Goal: Find specific page/section: Find specific page/section

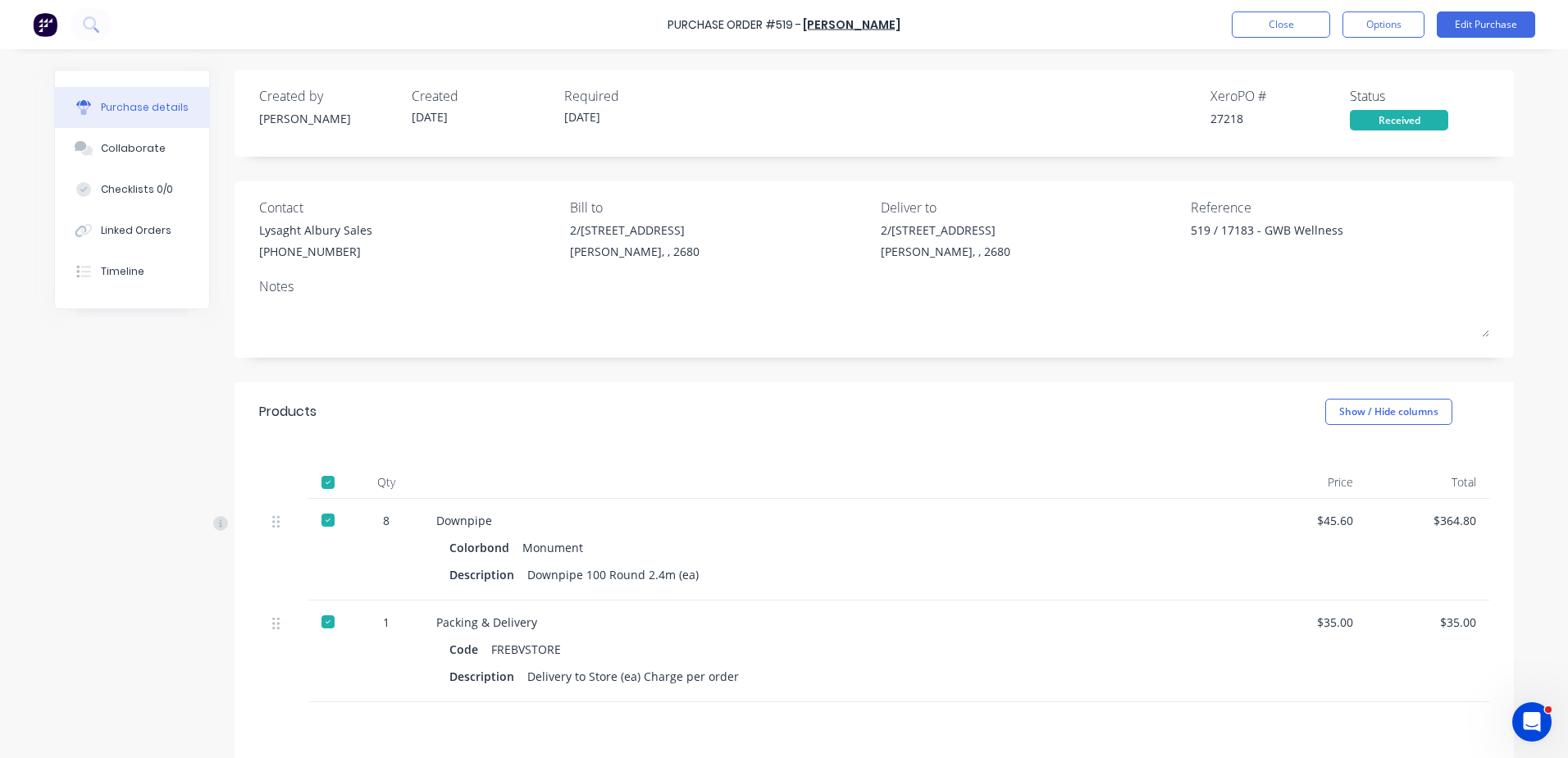
type textarea "x"
click at [1285, 31] on button "Close" at bounding box center [1280, 25] width 99 height 27
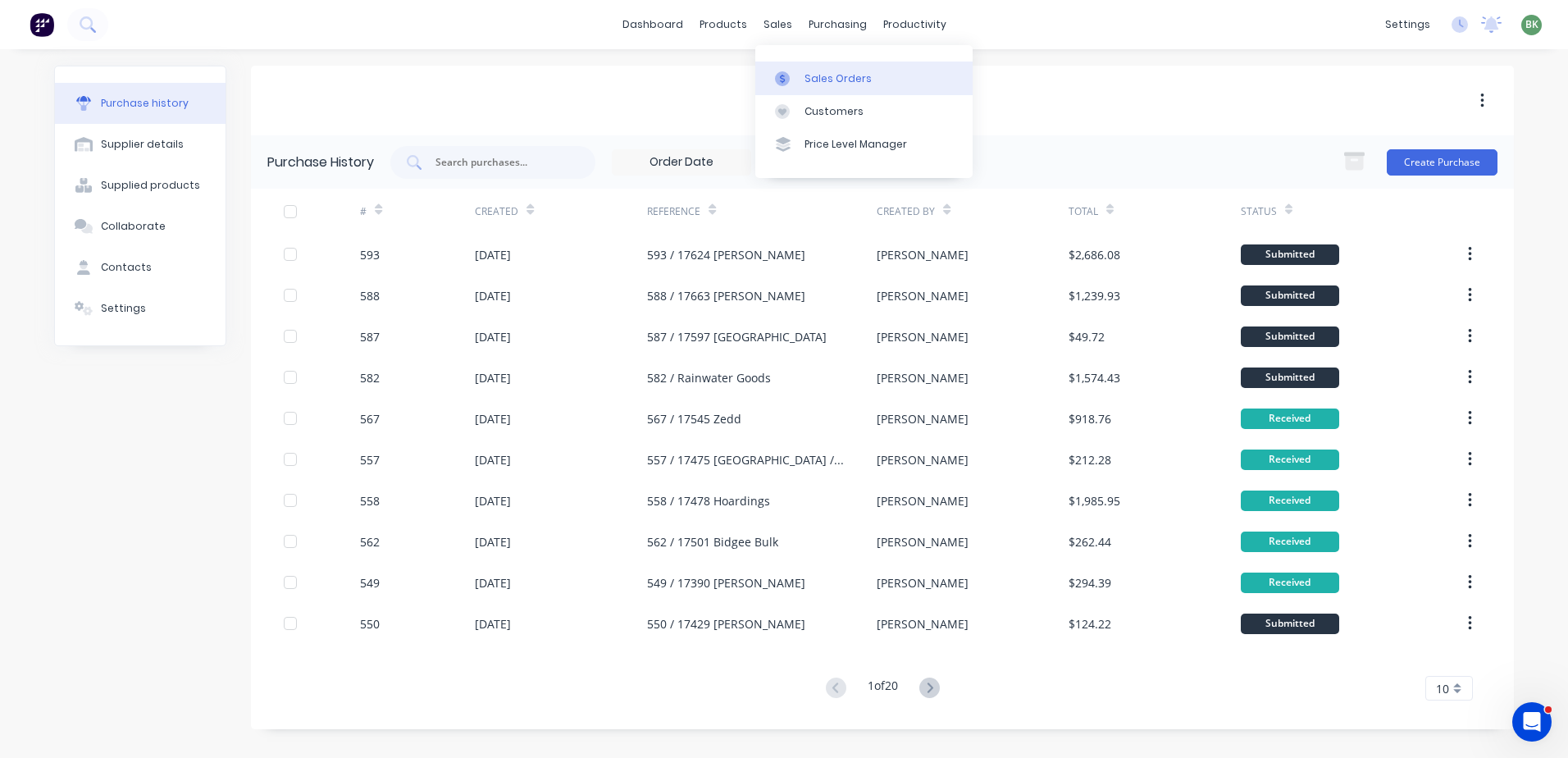
click at [838, 76] on div "Sales Orders" at bounding box center [838, 78] width 67 height 15
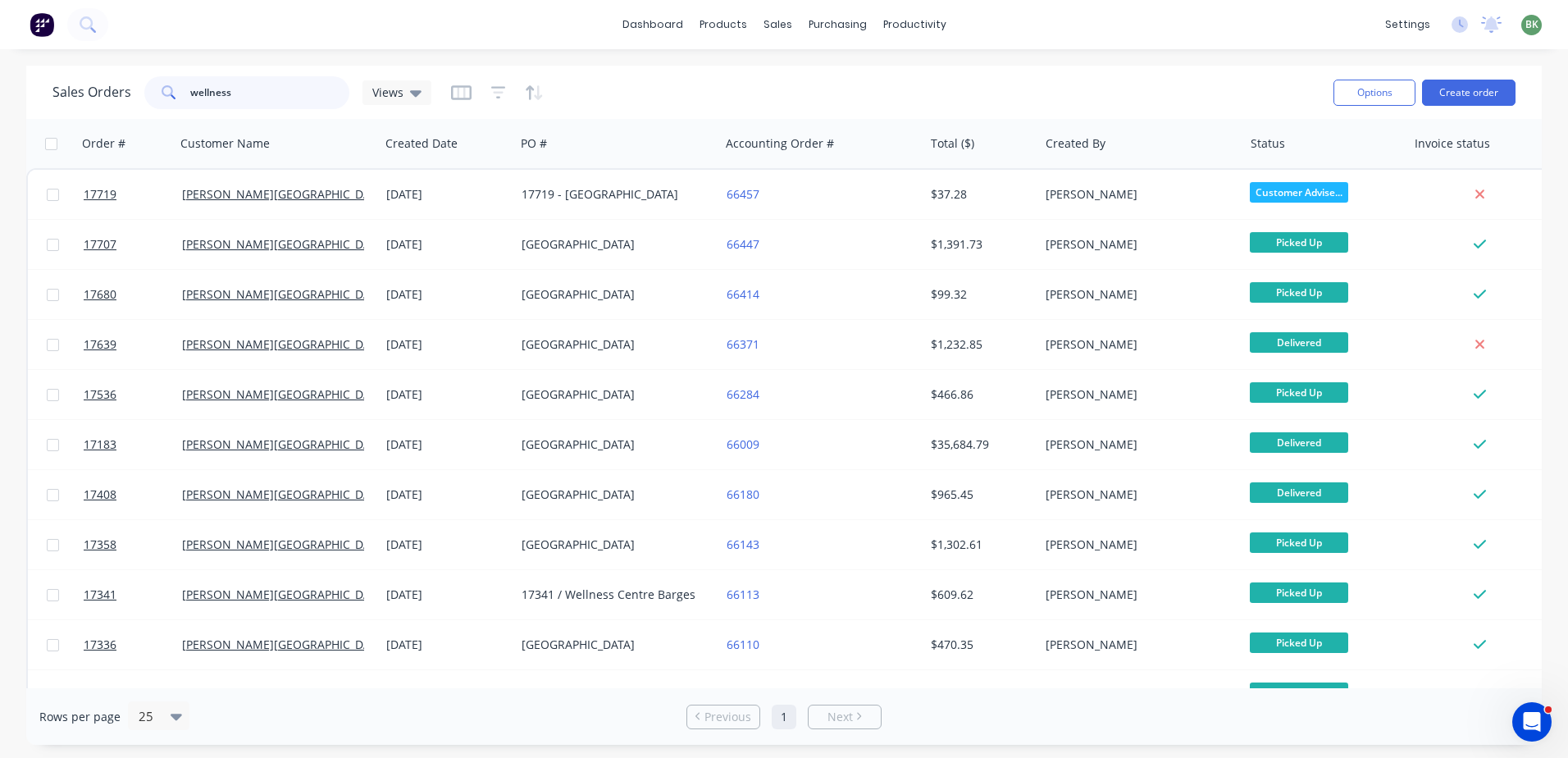
drag, startPoint x: 242, startPoint y: 94, endPoint x: 57, endPoint y: 89, distance: 185.1
click at [130, 93] on div "Sales Orders wellness Views" at bounding box center [242, 92] width 379 height 33
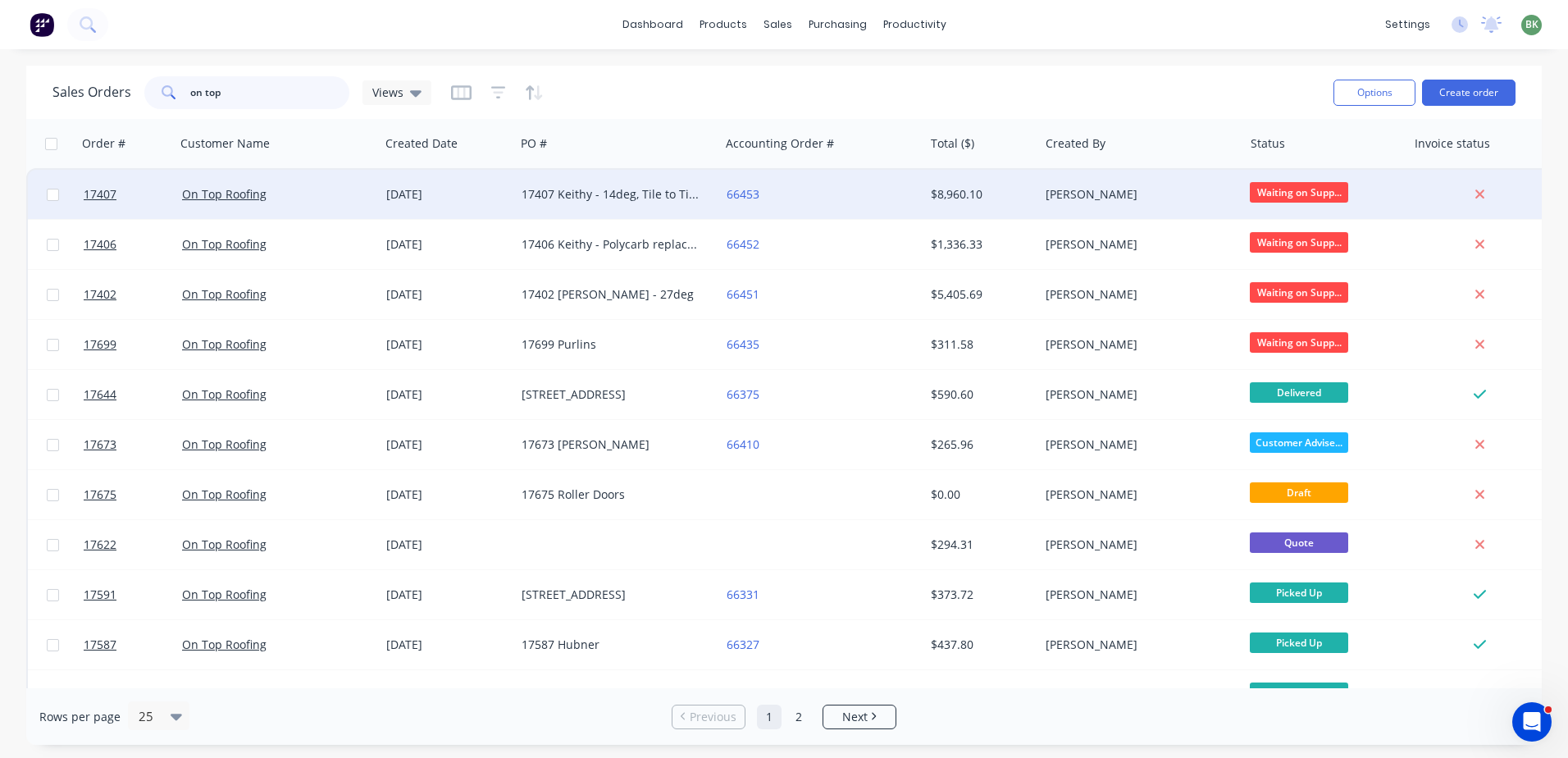
type input "on top"
click at [627, 200] on div "17407 Keithy - 14deg, Tile to Tin Roof" at bounding box center [612, 194] width 182 height 16
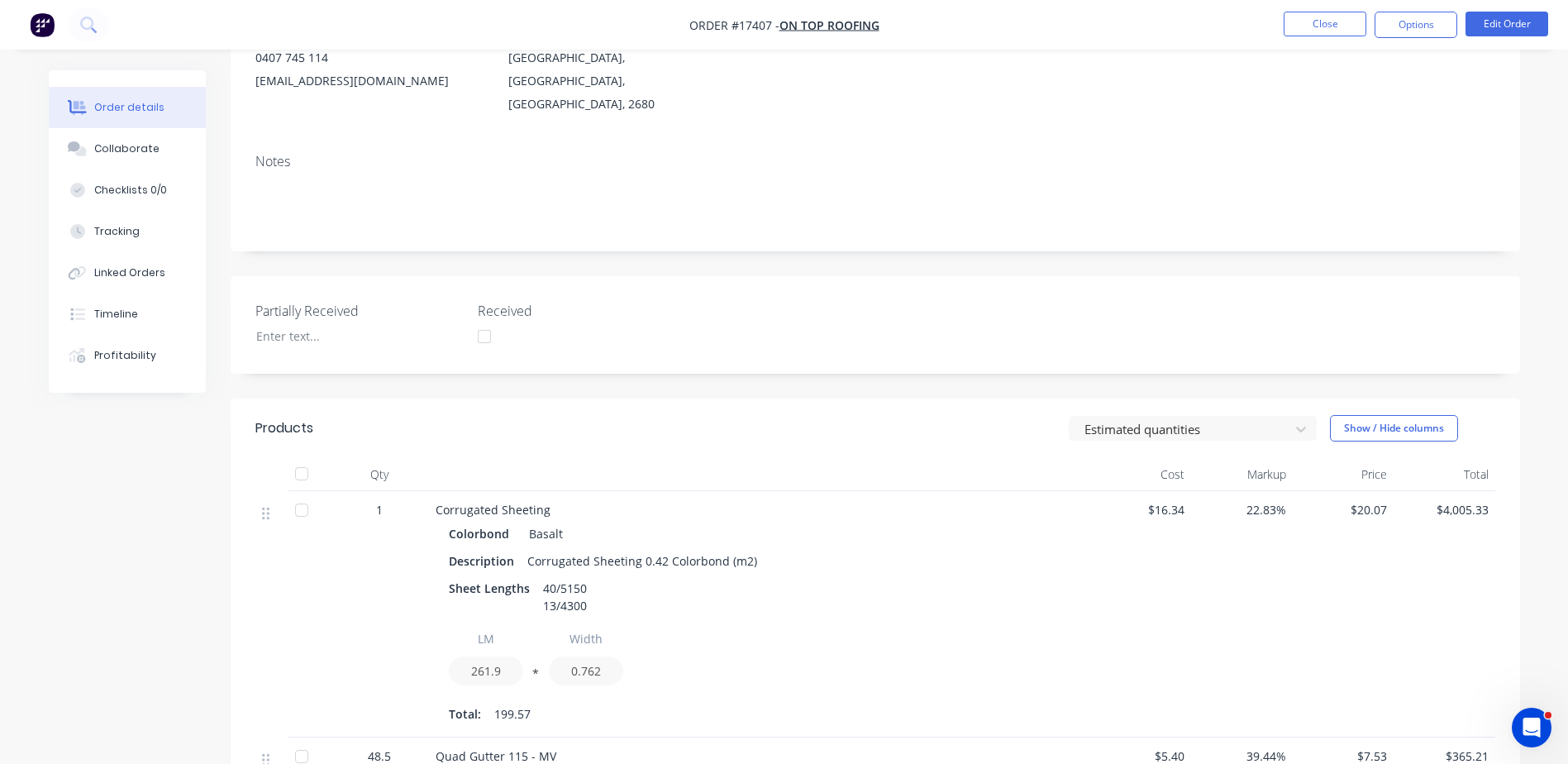
scroll to position [248, 0]
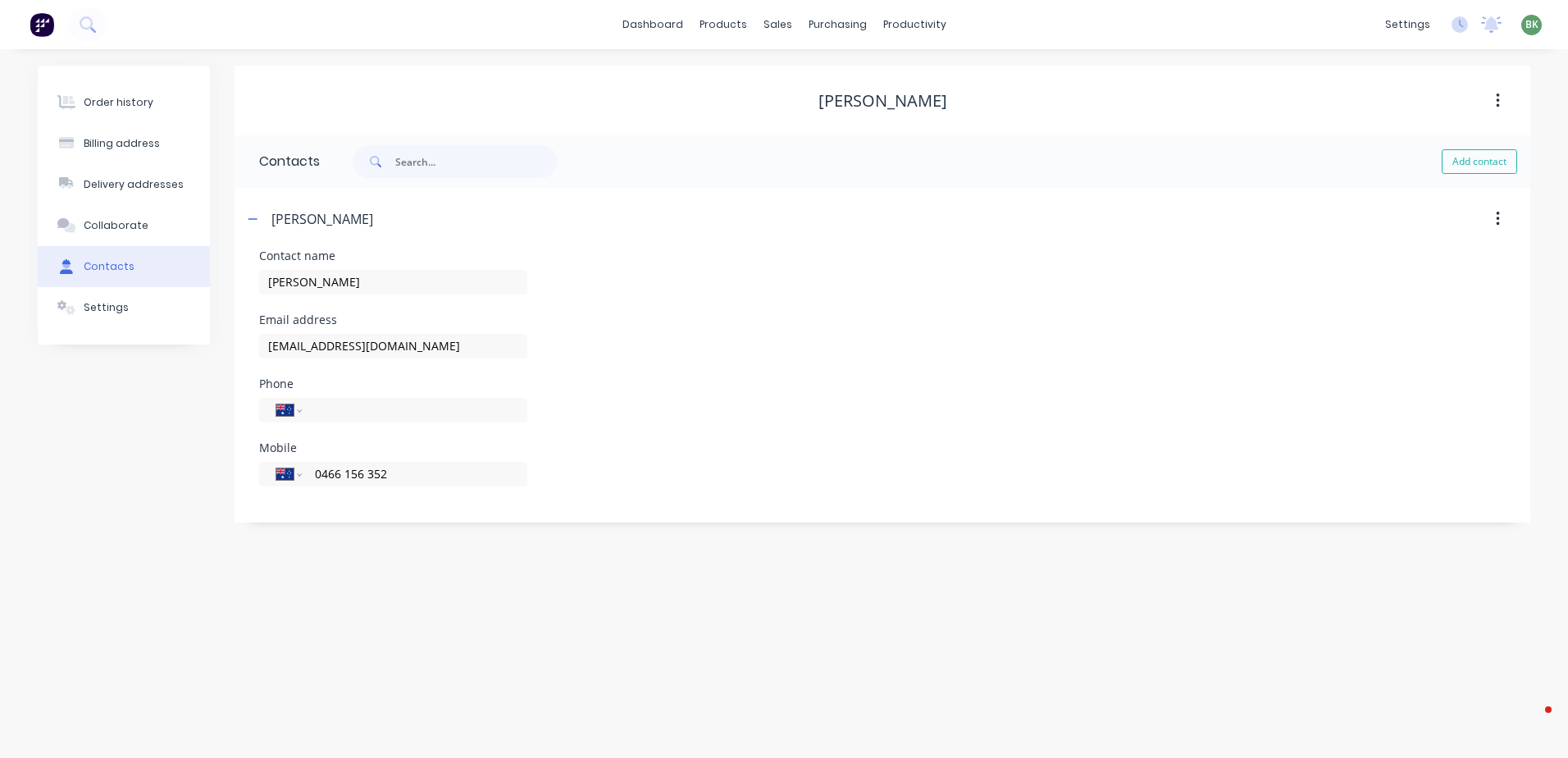
select select "AU"
click at [823, 76] on div "Sales Orders" at bounding box center [838, 78] width 67 height 15
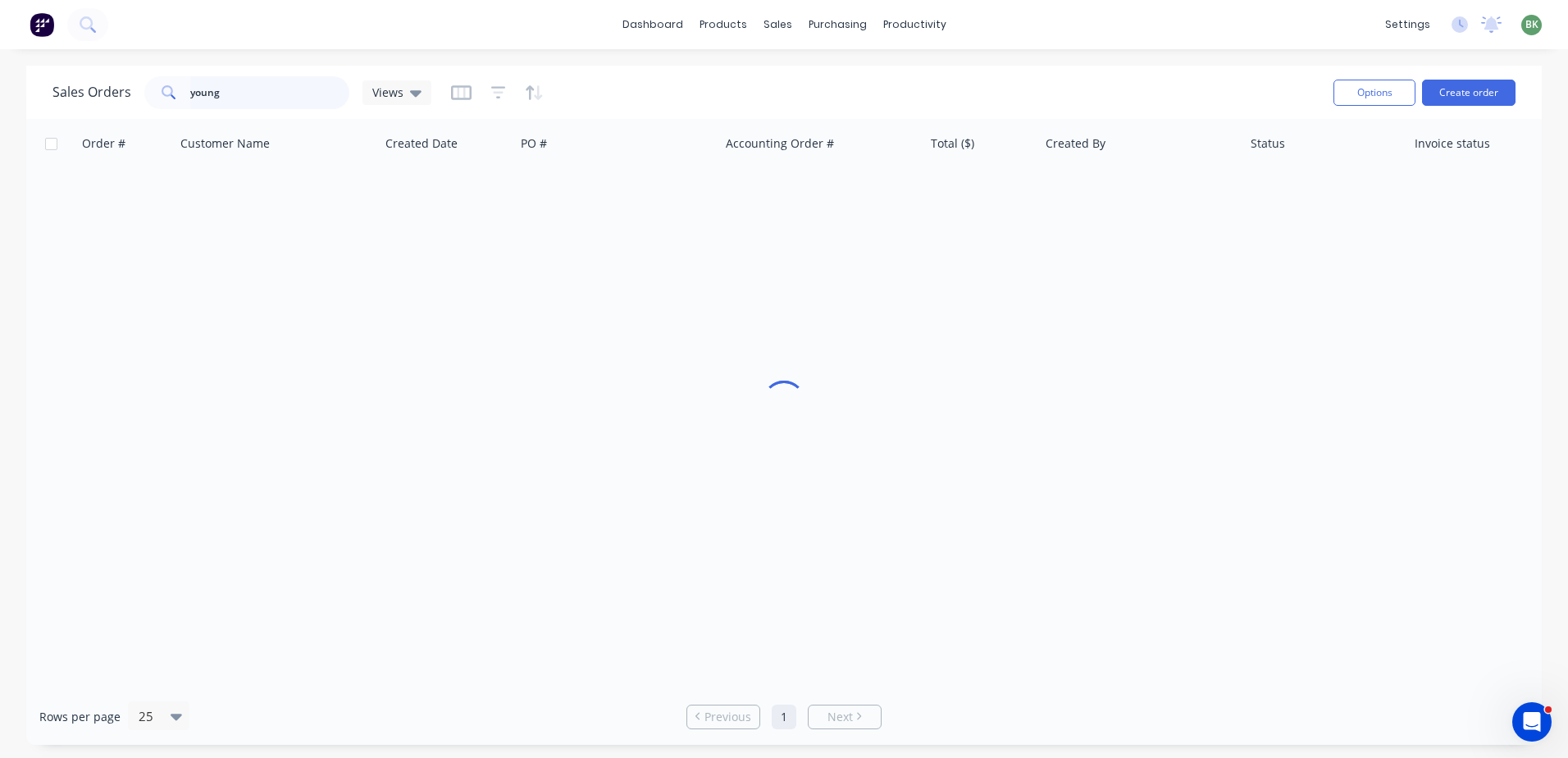
drag, startPoint x: 102, startPoint y: 99, endPoint x: 78, endPoint y: 99, distance: 24.0
click at [78, 99] on div "Sales Orders young Views" at bounding box center [242, 92] width 379 height 33
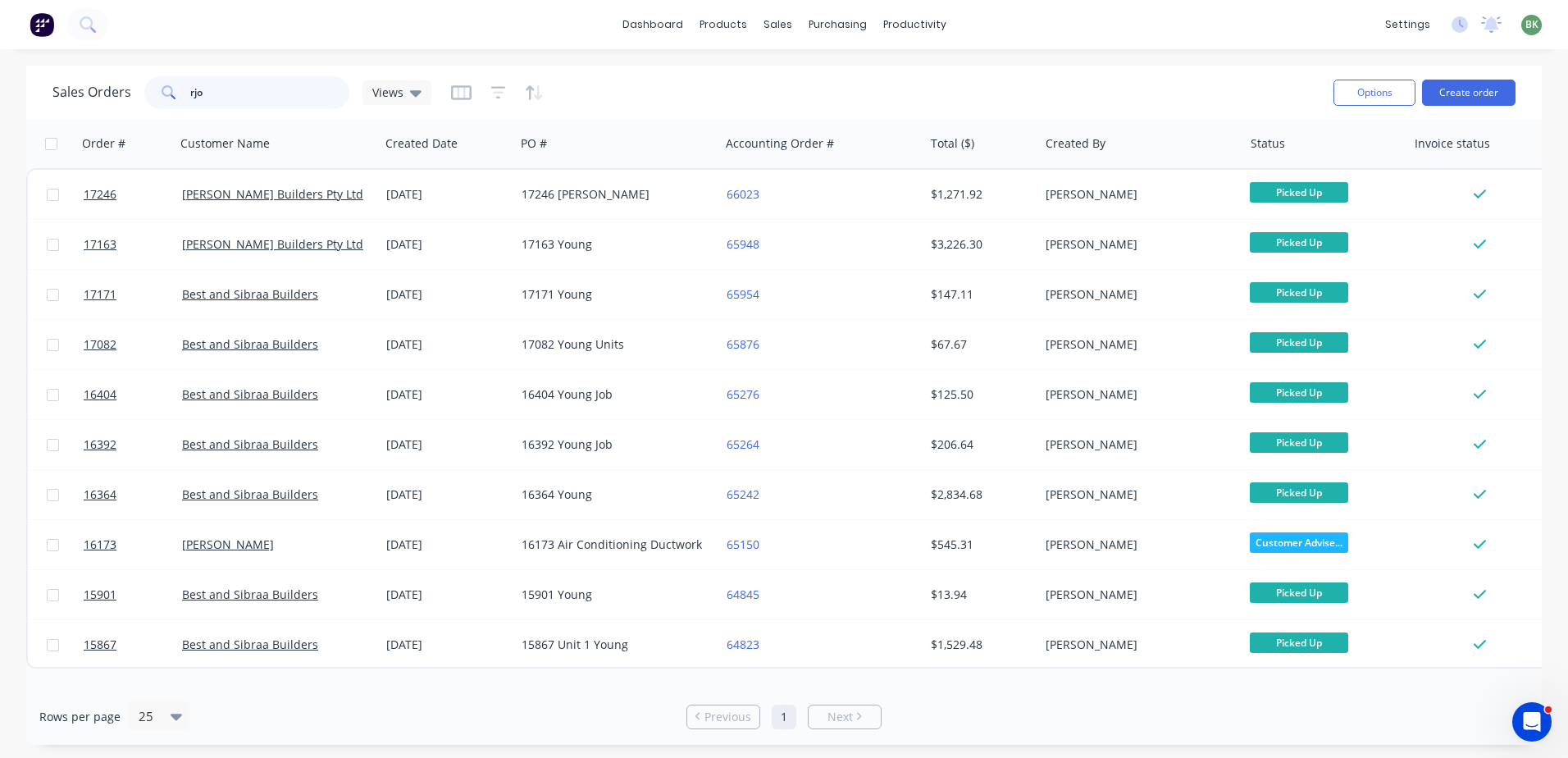
type input "rjo"
